Goal: Information Seeking & Learning: Learn about a topic

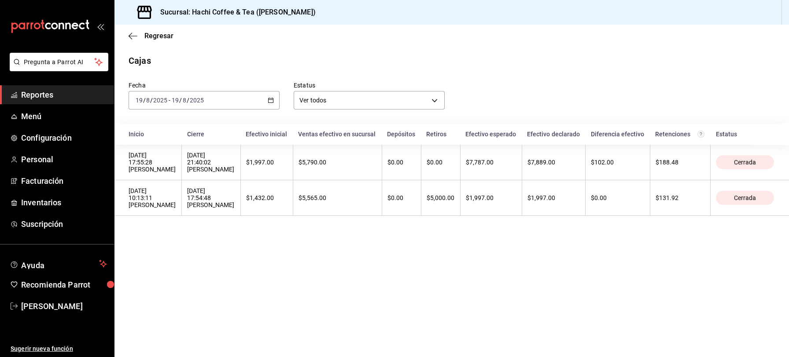
click at [61, 90] on span "Reportes" at bounding box center [64, 95] width 86 height 12
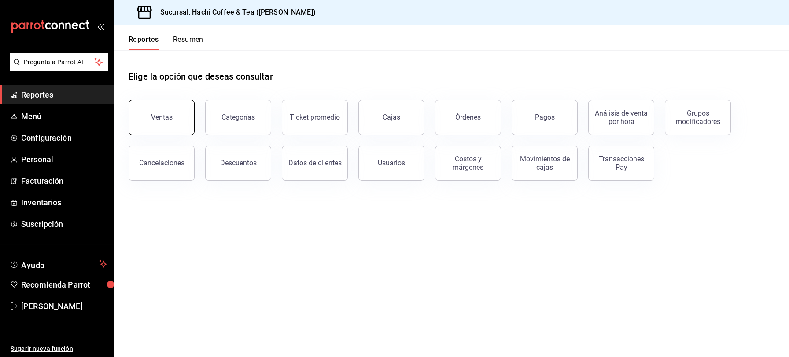
click at [162, 118] on div "Ventas" at bounding box center [162, 117] width 22 height 8
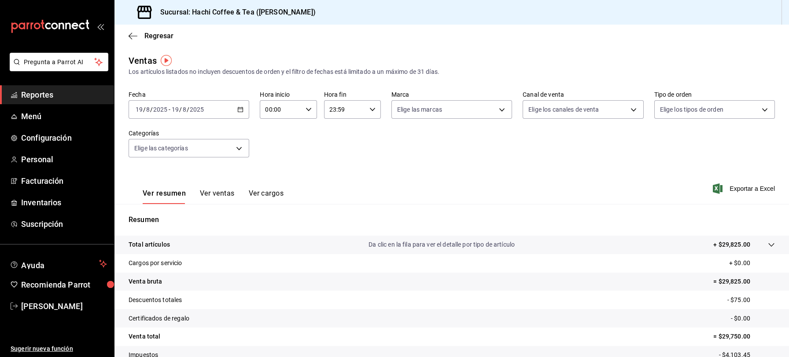
click at [40, 96] on span "Reportes" at bounding box center [64, 95] width 86 height 12
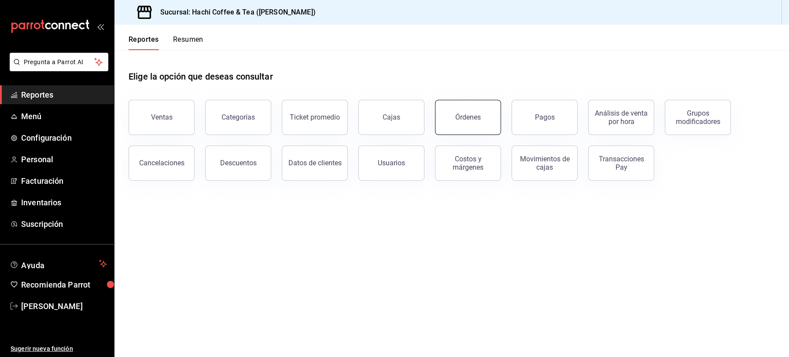
click at [472, 125] on button "Órdenes" at bounding box center [468, 117] width 66 height 35
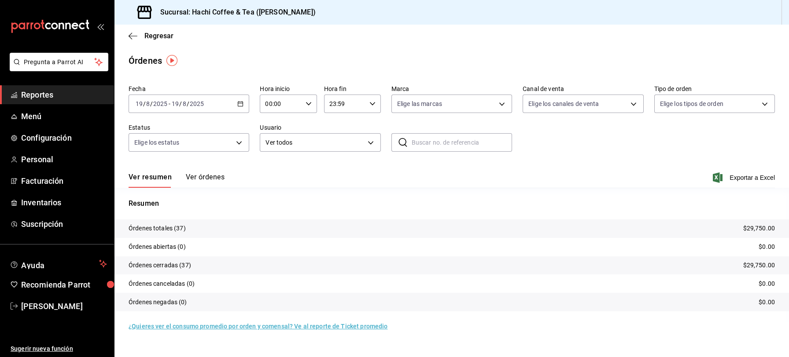
click at [197, 176] on button "Ver órdenes" at bounding box center [205, 180] width 39 height 15
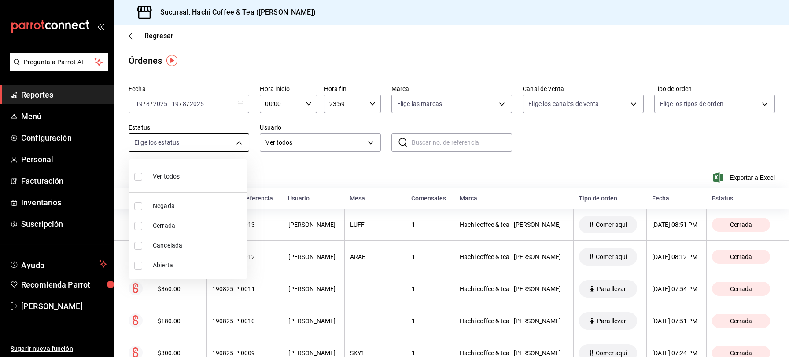
click at [238, 147] on body "Pregunta a Parrot AI Reportes Menú Configuración Personal Facturación Inventari…" at bounding box center [394, 178] width 789 height 357
click at [167, 240] on li "Cancelada" at bounding box center [188, 246] width 118 height 20
type input "CANCELED"
checkbox input "true"
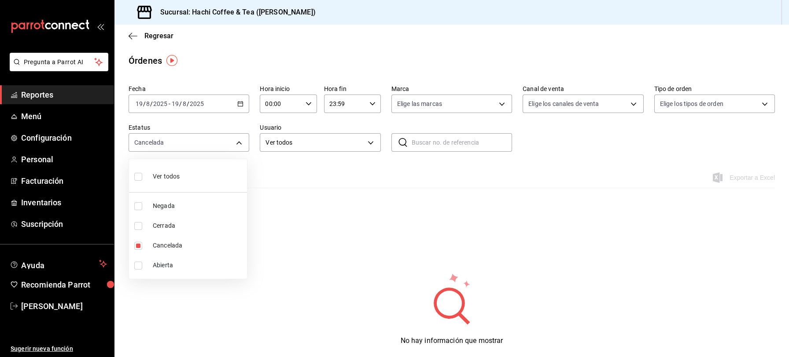
click at [352, 250] on div at bounding box center [394, 178] width 789 height 357
click at [588, 62] on div "Órdenes" at bounding box center [451, 60] width 674 height 13
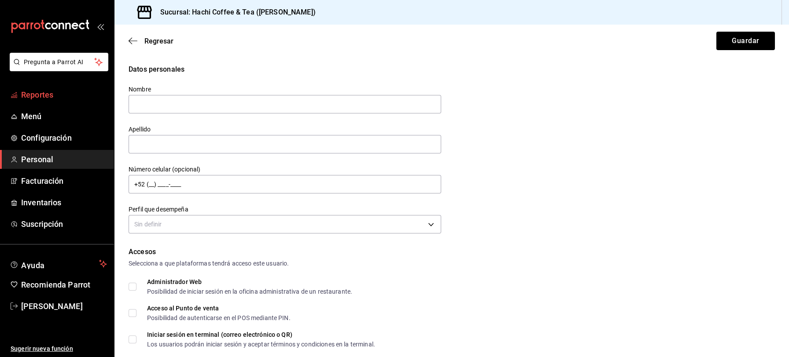
click at [52, 95] on span "Reportes" at bounding box center [64, 95] width 86 height 12
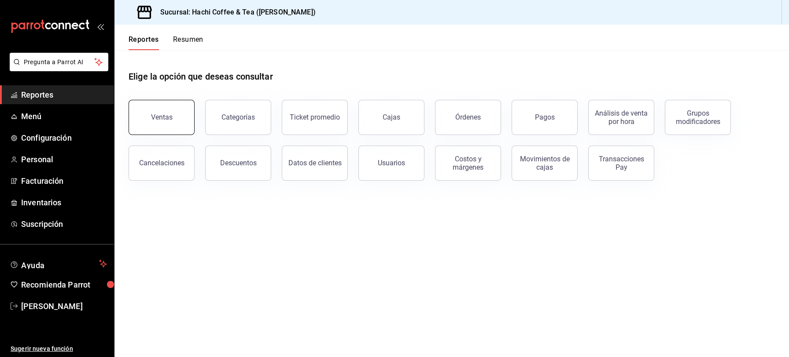
click at [156, 122] on button "Ventas" at bounding box center [162, 117] width 66 height 35
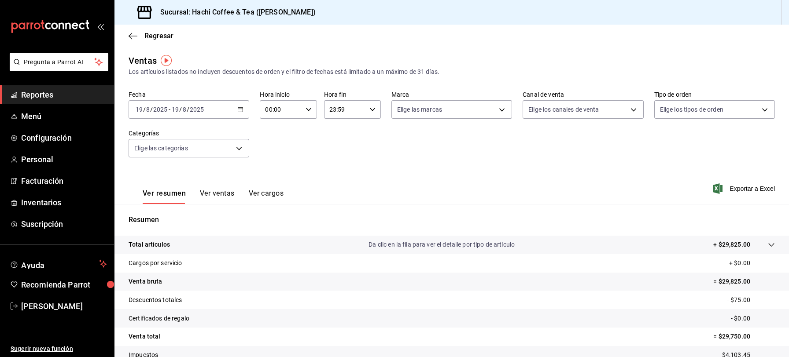
click at [63, 93] on span "Reportes" at bounding box center [64, 95] width 86 height 12
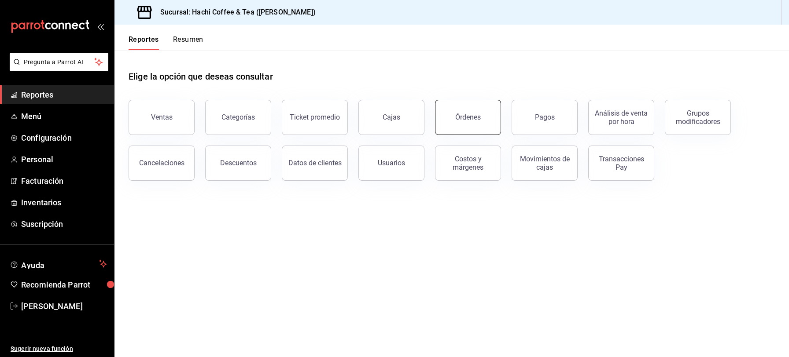
click at [472, 122] on button "Órdenes" at bounding box center [468, 117] width 66 height 35
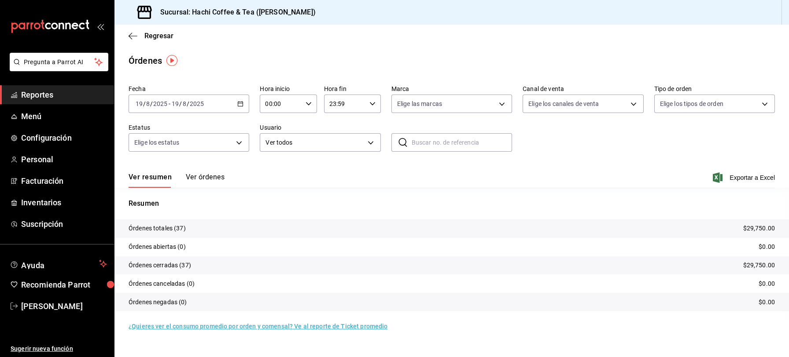
click at [204, 178] on button "Ver órdenes" at bounding box center [205, 180] width 39 height 15
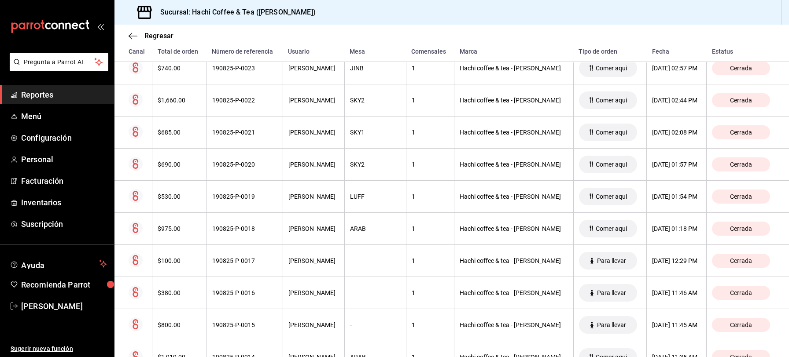
scroll to position [1073, 0]
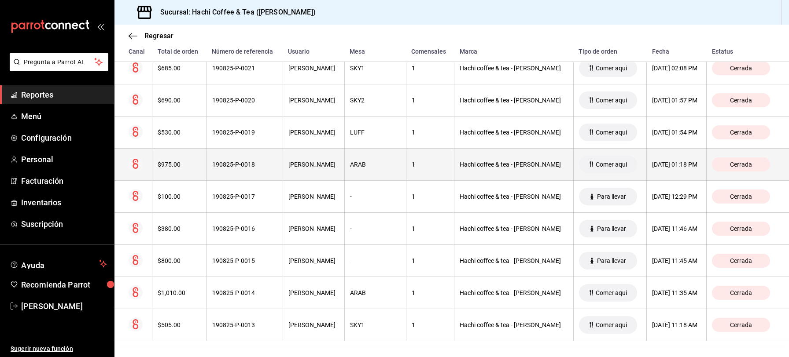
click at [665, 161] on div "[DATE] 01:18 PM" at bounding box center [676, 164] width 49 height 7
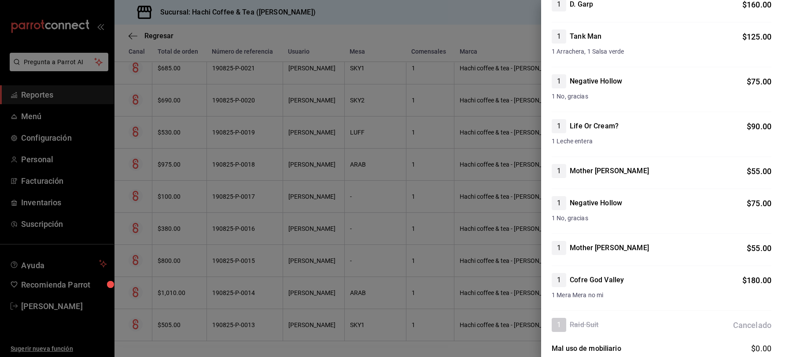
scroll to position [0, 0]
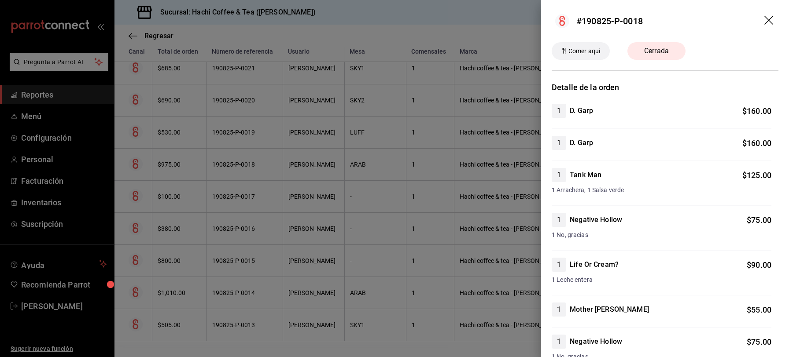
click at [764, 20] on icon "drag" at bounding box center [768, 20] width 9 height 9
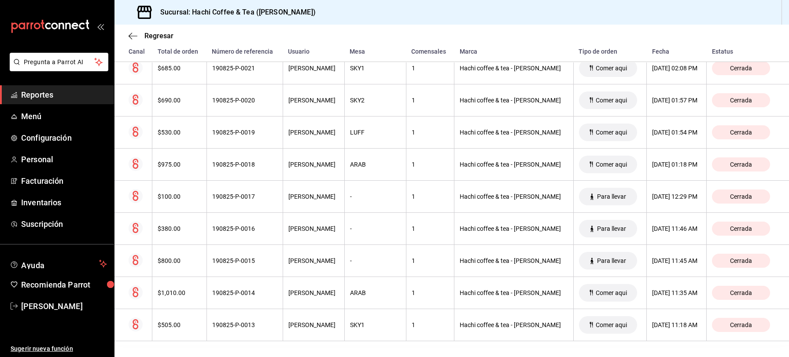
click at [68, 96] on span "Reportes" at bounding box center [64, 95] width 86 height 12
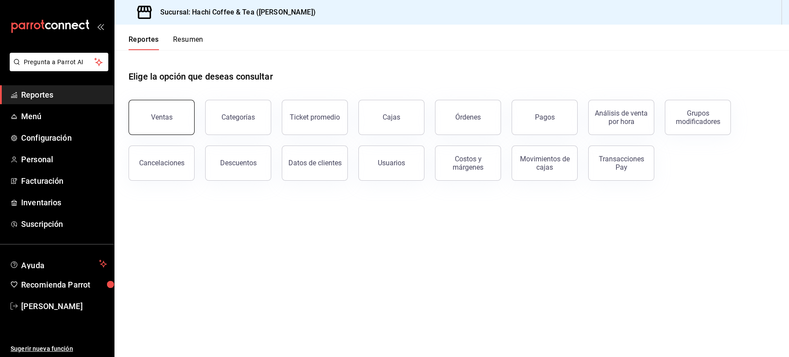
click at [170, 127] on button "Ventas" at bounding box center [162, 117] width 66 height 35
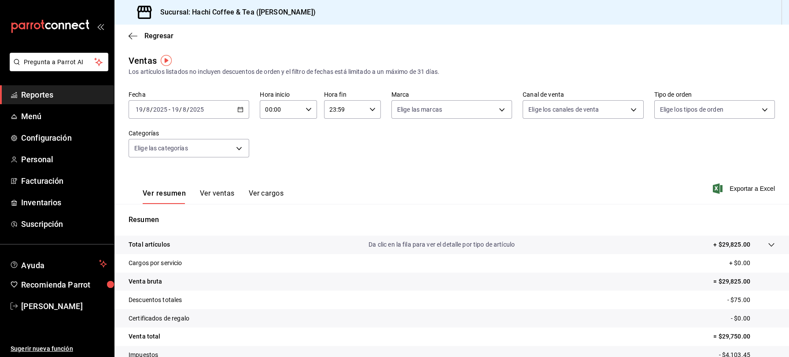
click at [72, 99] on span "Reportes" at bounding box center [64, 95] width 86 height 12
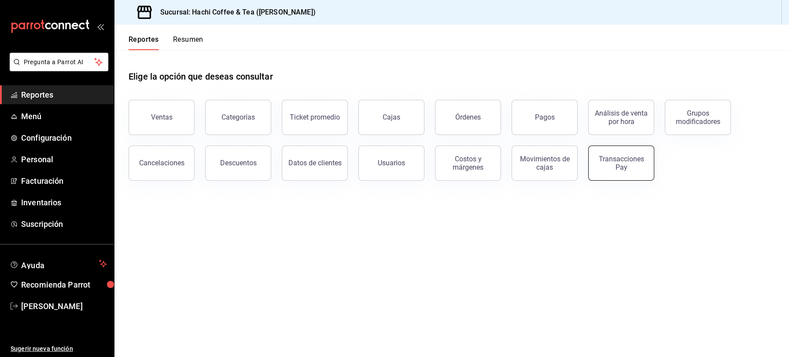
click at [616, 167] on div "Transacciones Pay" at bounding box center [621, 163] width 55 height 17
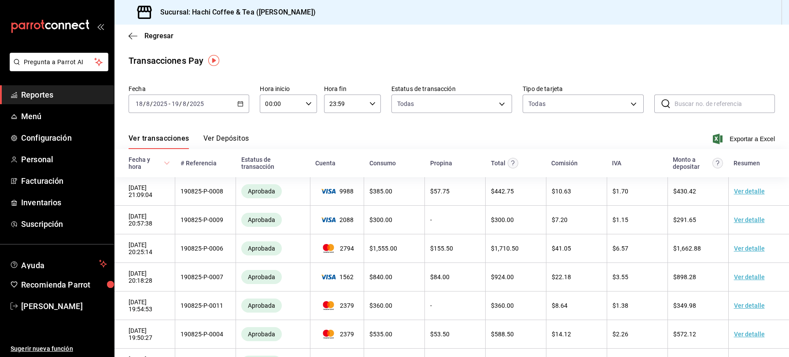
click at [84, 97] on span "Reportes" at bounding box center [64, 95] width 86 height 12
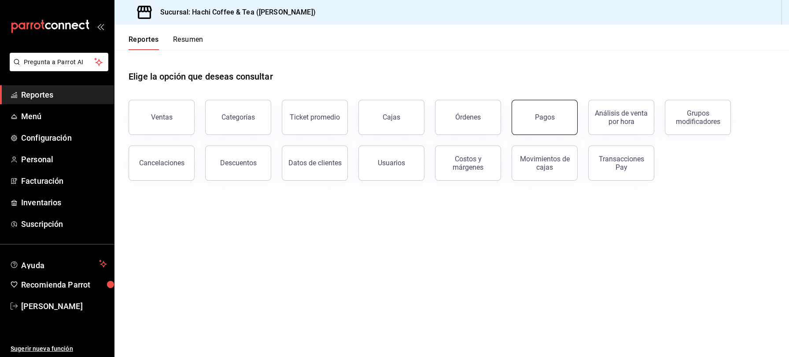
click at [539, 125] on button "Pagos" at bounding box center [545, 117] width 66 height 35
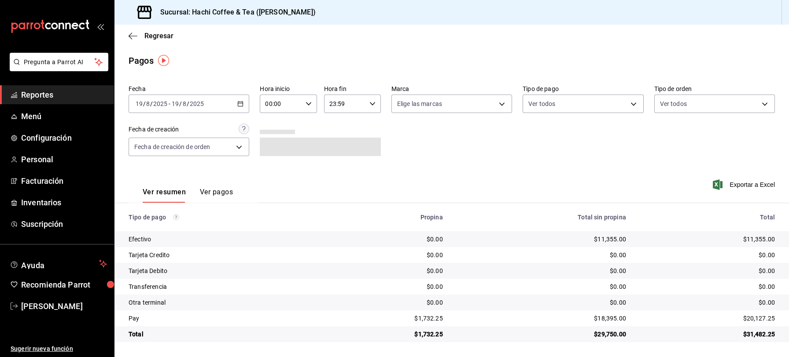
click at [225, 191] on button "Ver pagos" at bounding box center [216, 195] width 33 height 15
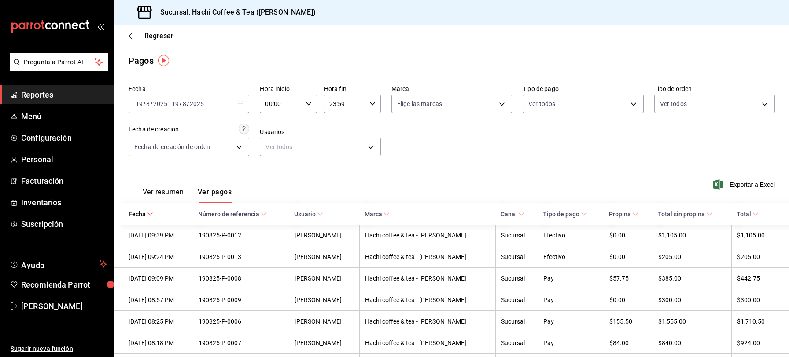
click at [239, 103] on icon "button" at bounding box center [240, 104] width 6 height 6
click at [72, 96] on span "Reportes" at bounding box center [64, 95] width 86 height 12
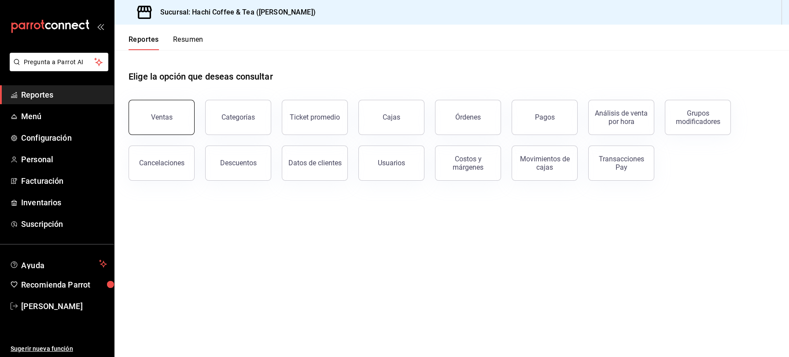
click at [173, 122] on button "Ventas" at bounding box center [162, 117] width 66 height 35
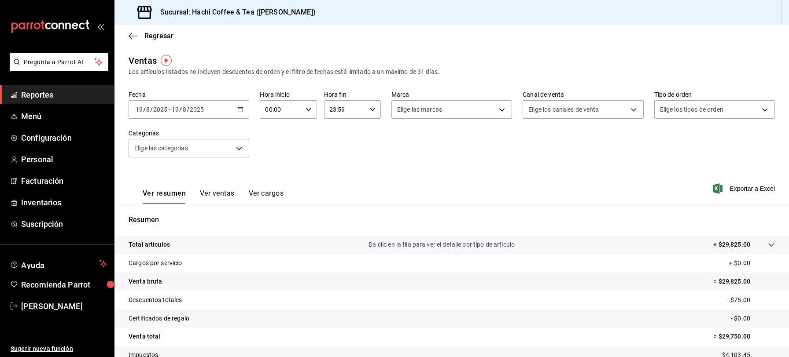
click at [240, 111] on icon "button" at bounding box center [240, 110] width 6 height 6
click at [166, 214] on span "Rango de fechas" at bounding box center [170, 215] width 68 height 9
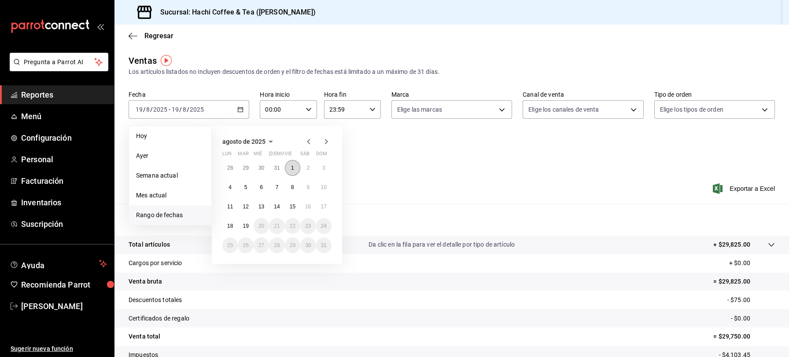
click at [291, 167] on abbr "1" at bounding box center [292, 168] width 3 height 6
click at [246, 224] on abbr "19" at bounding box center [246, 226] width 6 height 6
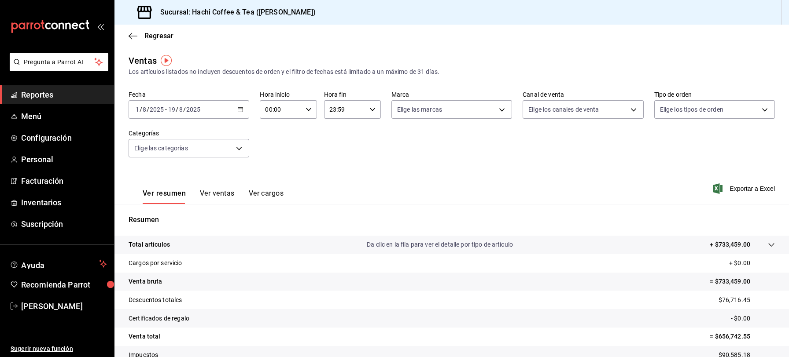
click at [240, 114] on div "[DATE] [DATE] - [DATE] [DATE]" at bounding box center [189, 109] width 121 height 18
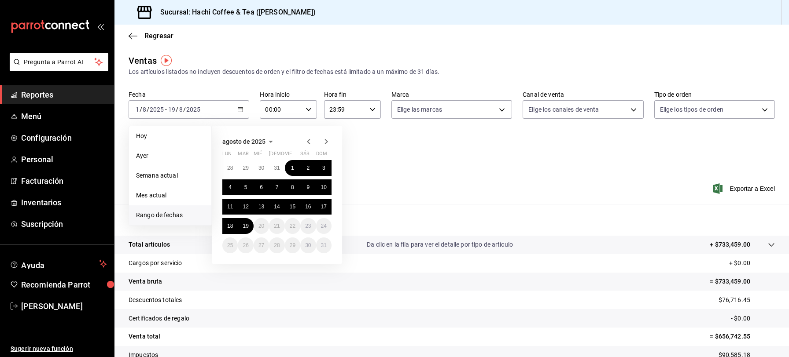
click at [311, 145] on icon "button" at bounding box center [308, 141] width 11 height 11
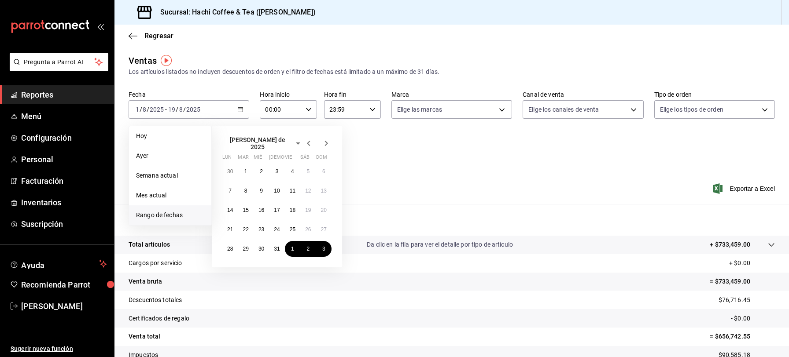
click at [311, 145] on icon "button" at bounding box center [308, 143] width 11 height 11
click at [311, 145] on icon "button" at bounding box center [308, 141] width 11 height 11
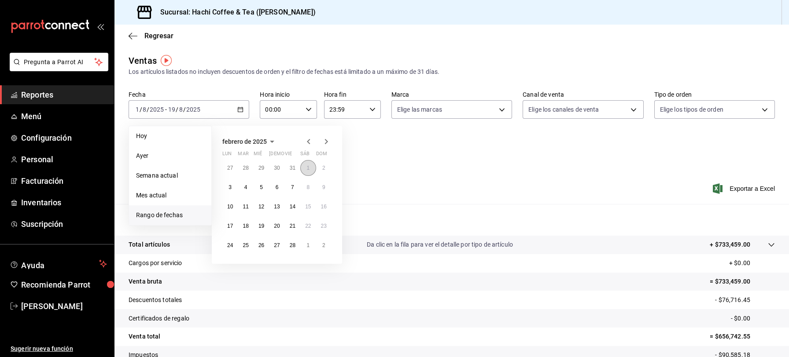
click at [307, 169] on abbr "1" at bounding box center [307, 168] width 3 height 6
click at [290, 247] on abbr "28" at bounding box center [293, 246] width 6 height 6
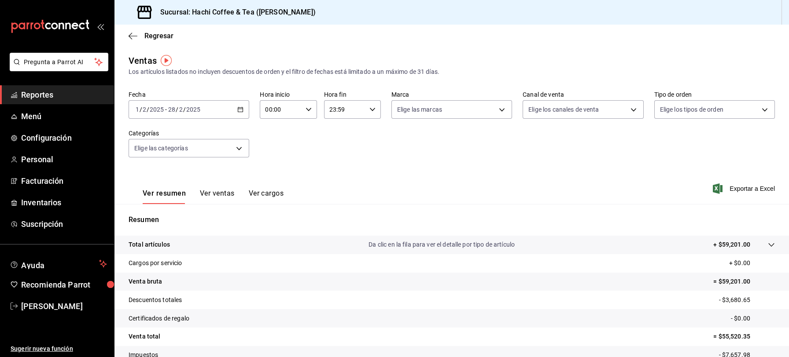
click at [238, 112] on icon "button" at bounding box center [240, 110] width 6 height 6
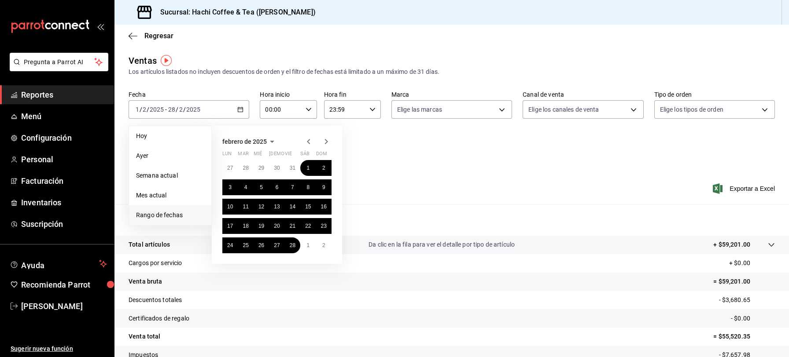
click at [324, 141] on icon "button" at bounding box center [326, 141] width 11 height 11
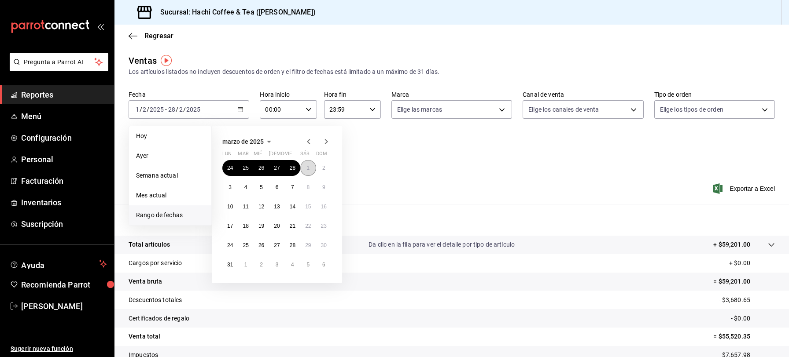
click at [306, 169] on button "1" at bounding box center [307, 168] width 15 height 16
click at [228, 262] on abbr "31" at bounding box center [230, 265] width 6 height 6
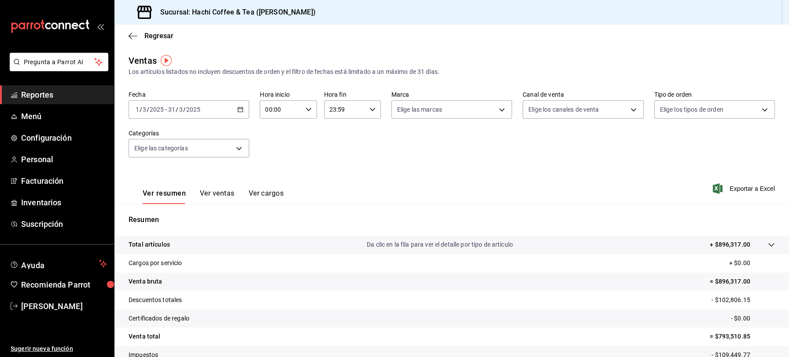
click at [242, 111] on div "[DATE] [DATE] - [DATE] [DATE]" at bounding box center [189, 109] width 121 height 18
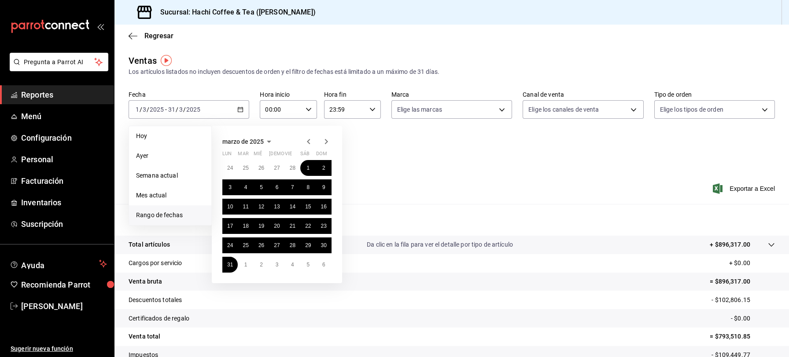
click at [328, 143] on icon "button" at bounding box center [326, 141] width 11 height 11
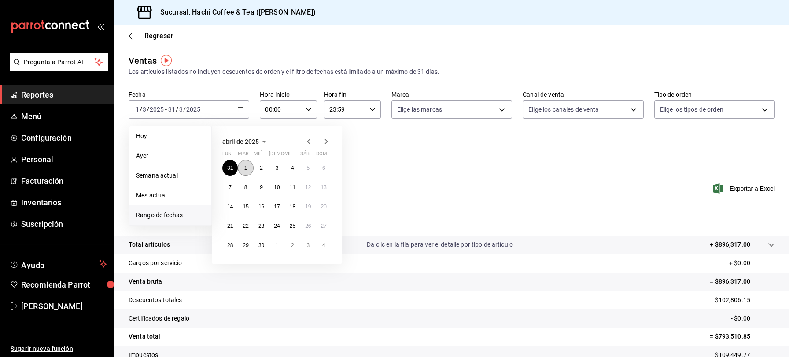
click at [244, 163] on button "1" at bounding box center [245, 168] width 15 height 16
click at [259, 246] on abbr "30" at bounding box center [261, 246] width 6 height 6
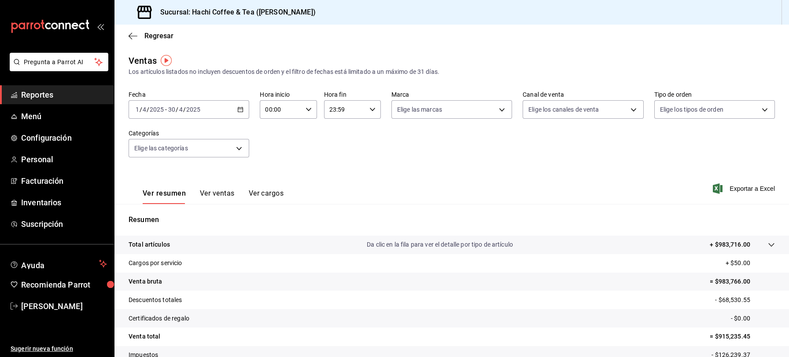
click at [238, 109] on icon "button" at bounding box center [240, 110] width 6 height 6
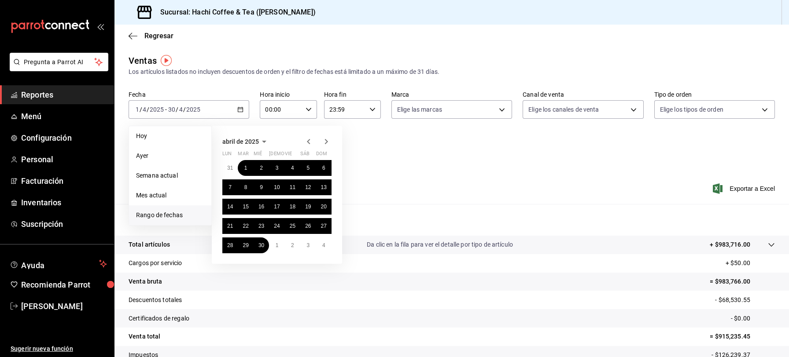
click at [326, 142] on icon "button" at bounding box center [326, 141] width 11 height 11
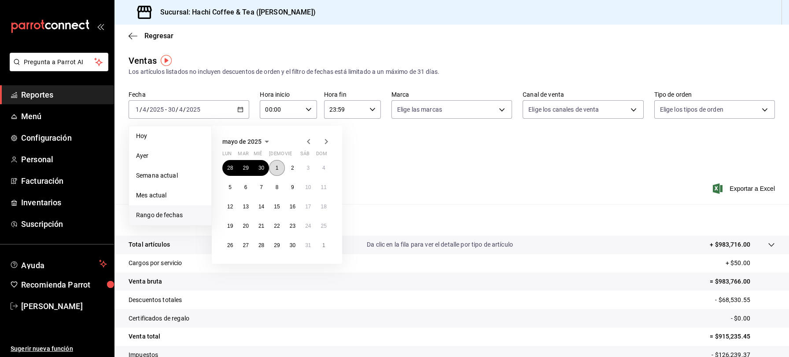
click at [278, 166] on abbr "1" at bounding box center [277, 168] width 3 height 6
click at [306, 244] on abbr "31" at bounding box center [308, 246] width 6 height 6
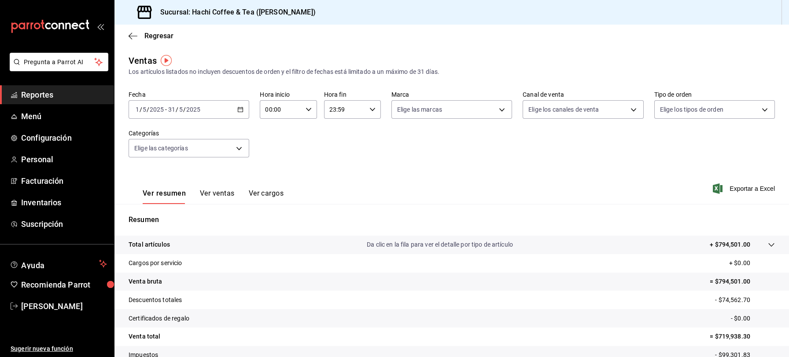
click at [241, 114] on div "[DATE] [DATE] - [DATE] [DATE]" at bounding box center [189, 109] width 121 height 18
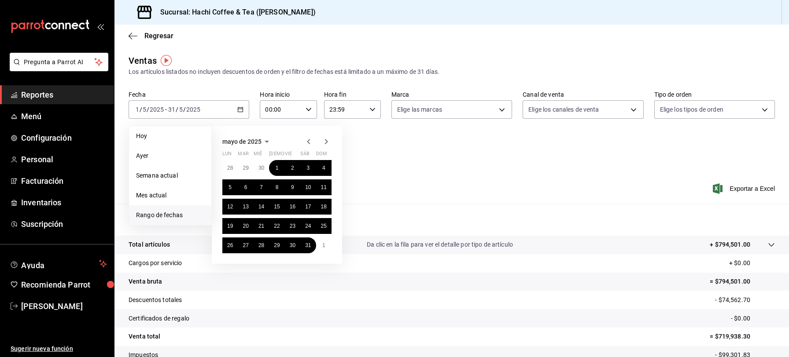
click at [325, 140] on icon "button" at bounding box center [326, 141] width 11 height 11
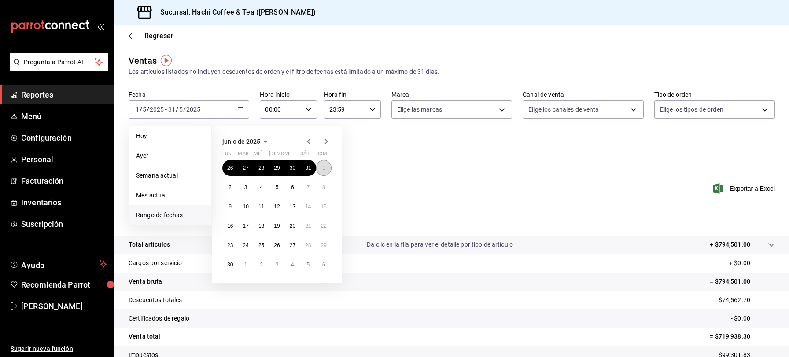
click at [320, 170] on button "1" at bounding box center [323, 168] width 15 height 16
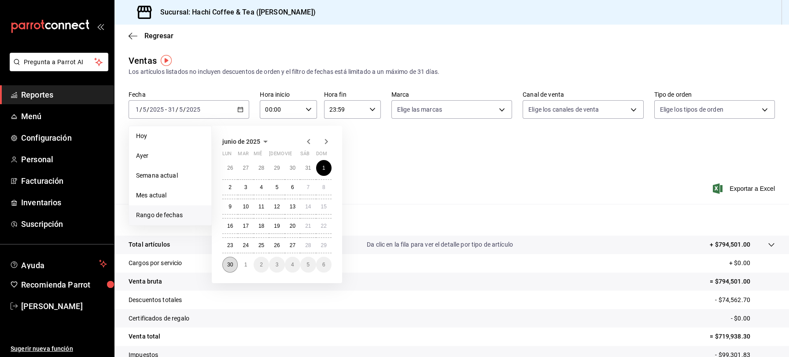
click at [229, 264] on abbr "30" at bounding box center [230, 265] width 6 height 6
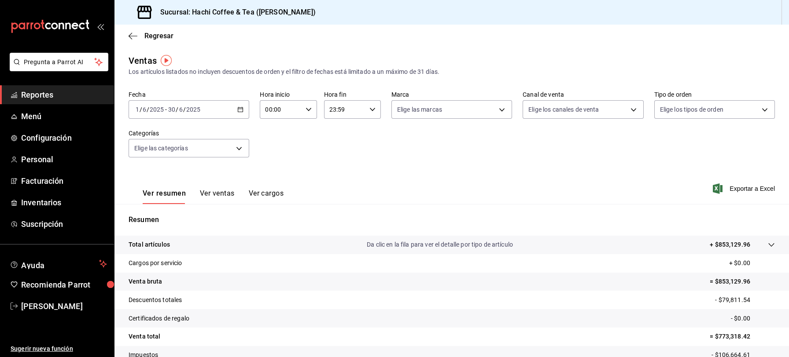
click at [241, 111] on icon "button" at bounding box center [240, 110] width 6 height 6
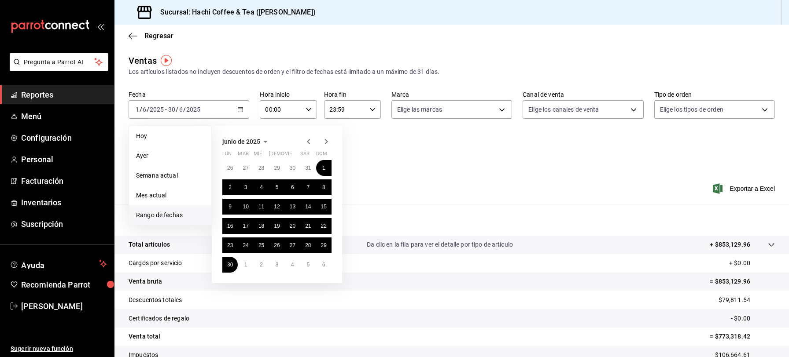
click at [324, 142] on icon "button" at bounding box center [326, 141] width 11 height 11
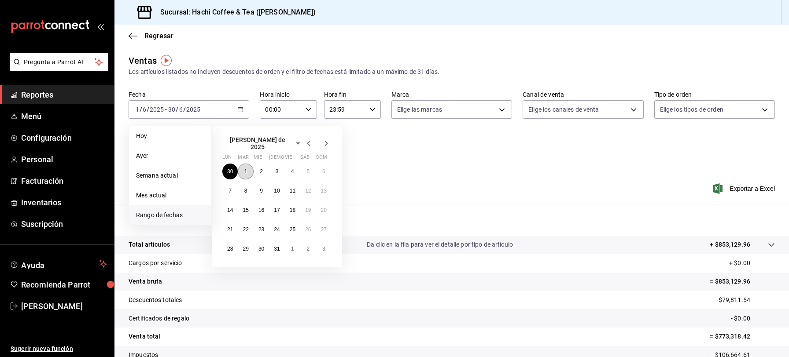
click at [247, 166] on button "1" at bounding box center [245, 172] width 15 height 16
click at [273, 248] on button "31" at bounding box center [276, 249] width 15 height 16
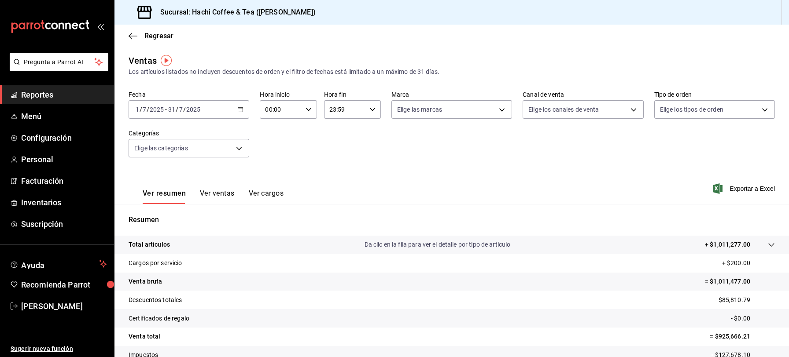
click at [242, 109] on div "[DATE] [DATE] - [DATE] [DATE]" at bounding box center [189, 109] width 121 height 18
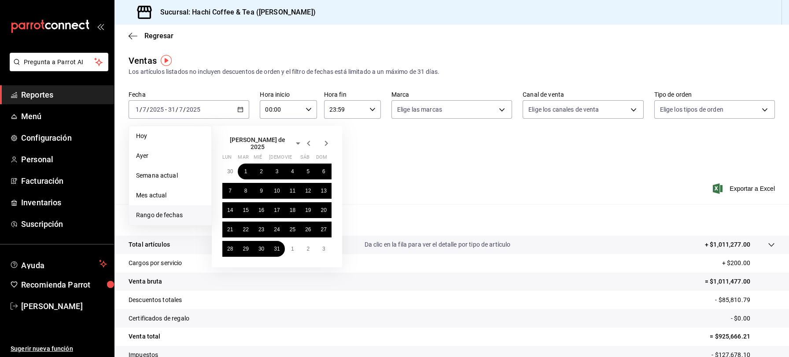
click at [324, 140] on icon "button" at bounding box center [326, 143] width 11 height 11
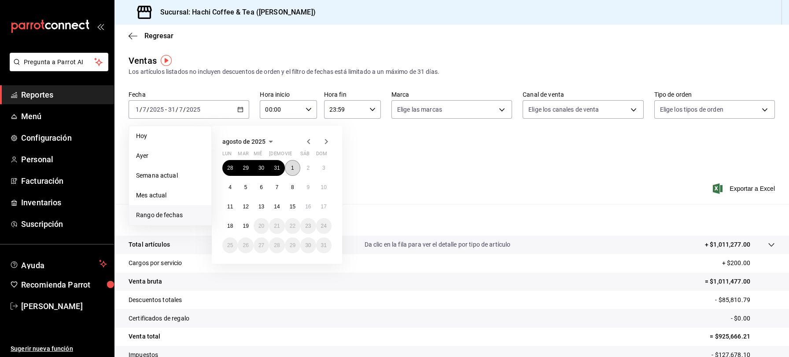
click at [293, 167] on abbr "1" at bounding box center [292, 168] width 3 height 6
click at [247, 225] on abbr "19" at bounding box center [246, 226] width 6 height 6
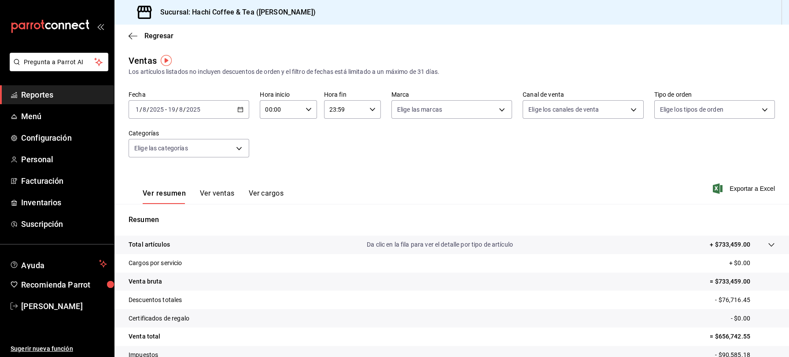
click at [214, 195] on button "Ver ventas" at bounding box center [217, 196] width 35 height 15
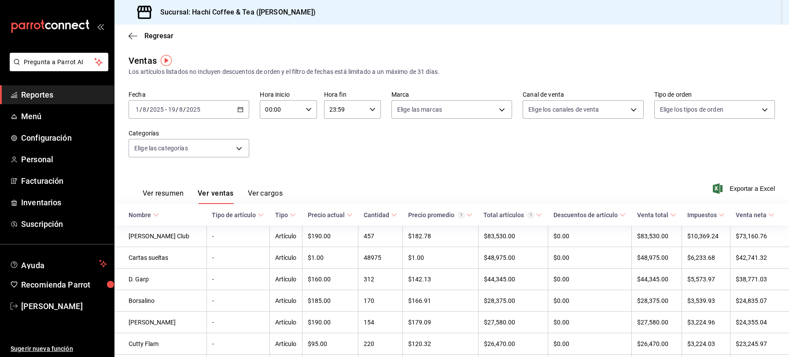
click at [81, 96] on span "Reportes" at bounding box center [64, 95] width 86 height 12
